Goal: Transaction & Acquisition: Purchase product/service

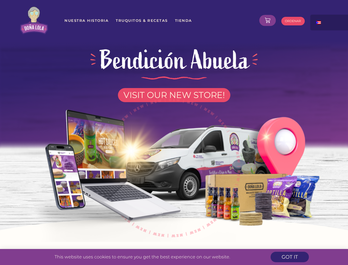
click at [174, 132] on img at bounding box center [173, 165] width 313 height 154
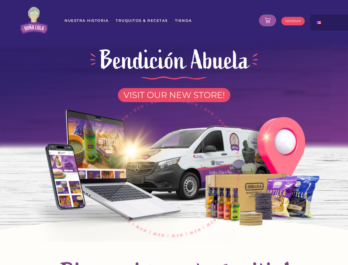
click at [268, 20] on icon at bounding box center [268, 21] width 6 height 6
click at [330, 22] on div at bounding box center [337, 21] width 55 height 12
